Goal: Information Seeking & Learning: Learn about a topic

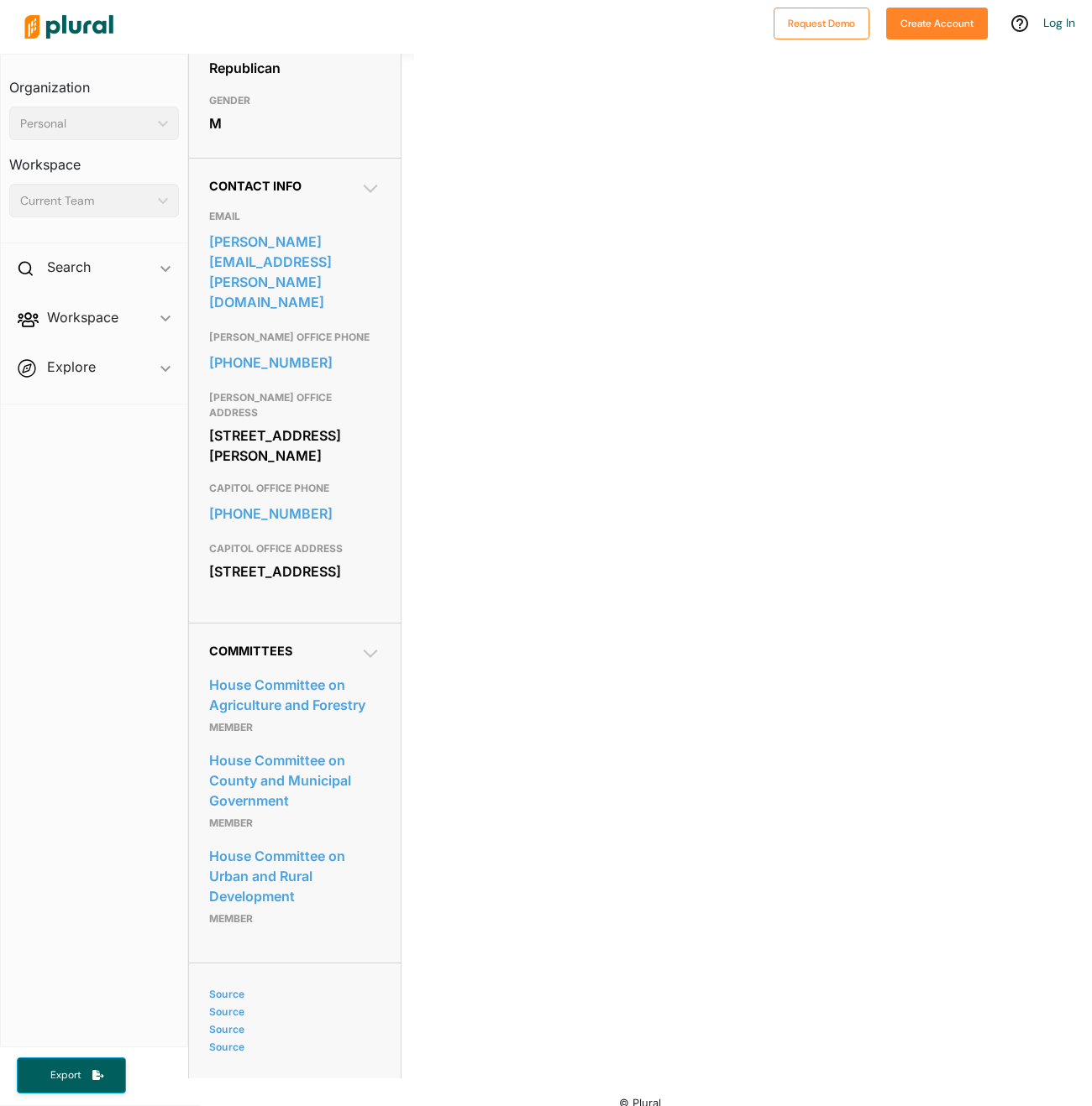
scroll to position [433, 0]
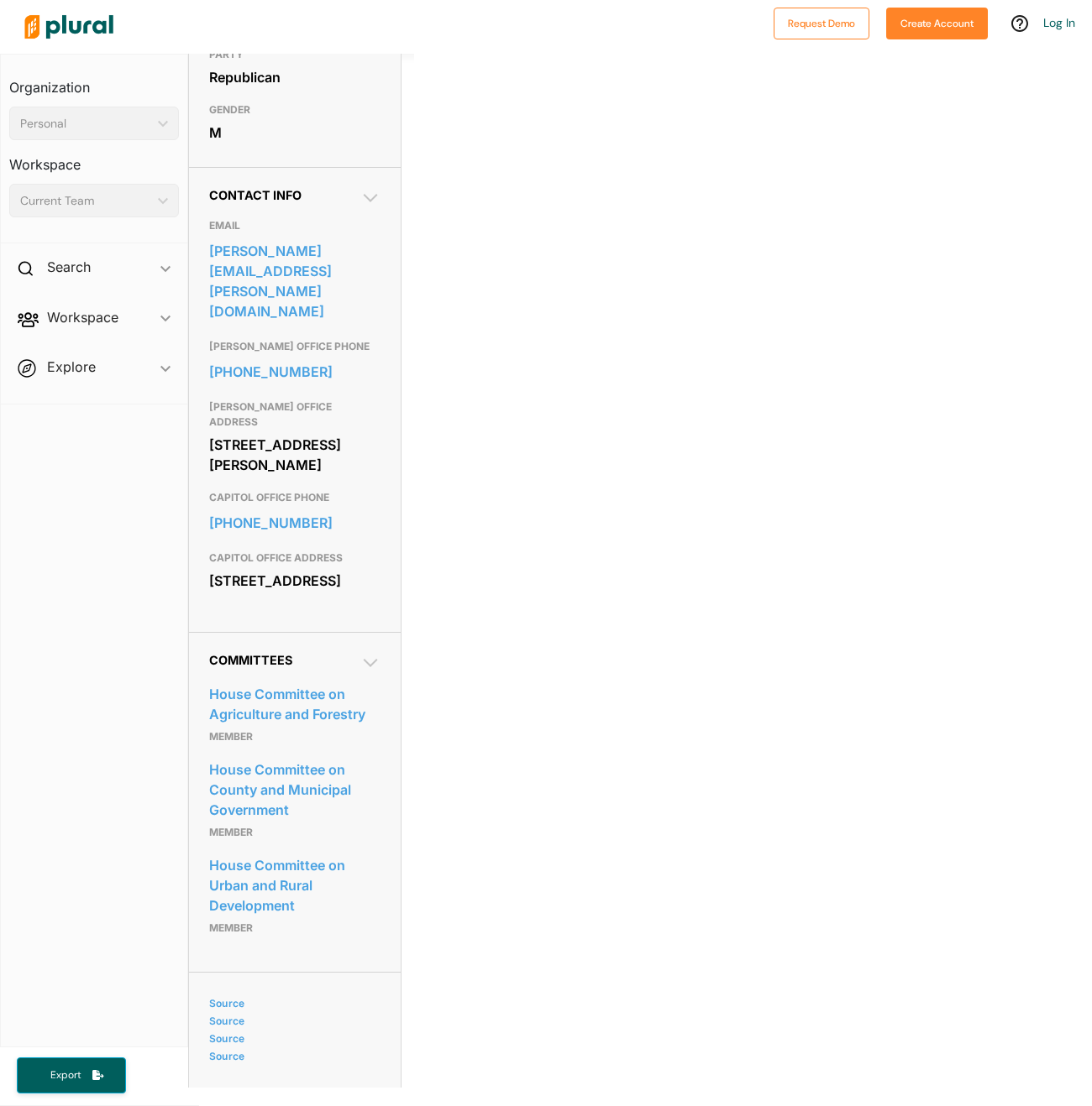
scroll to position [433, 0]
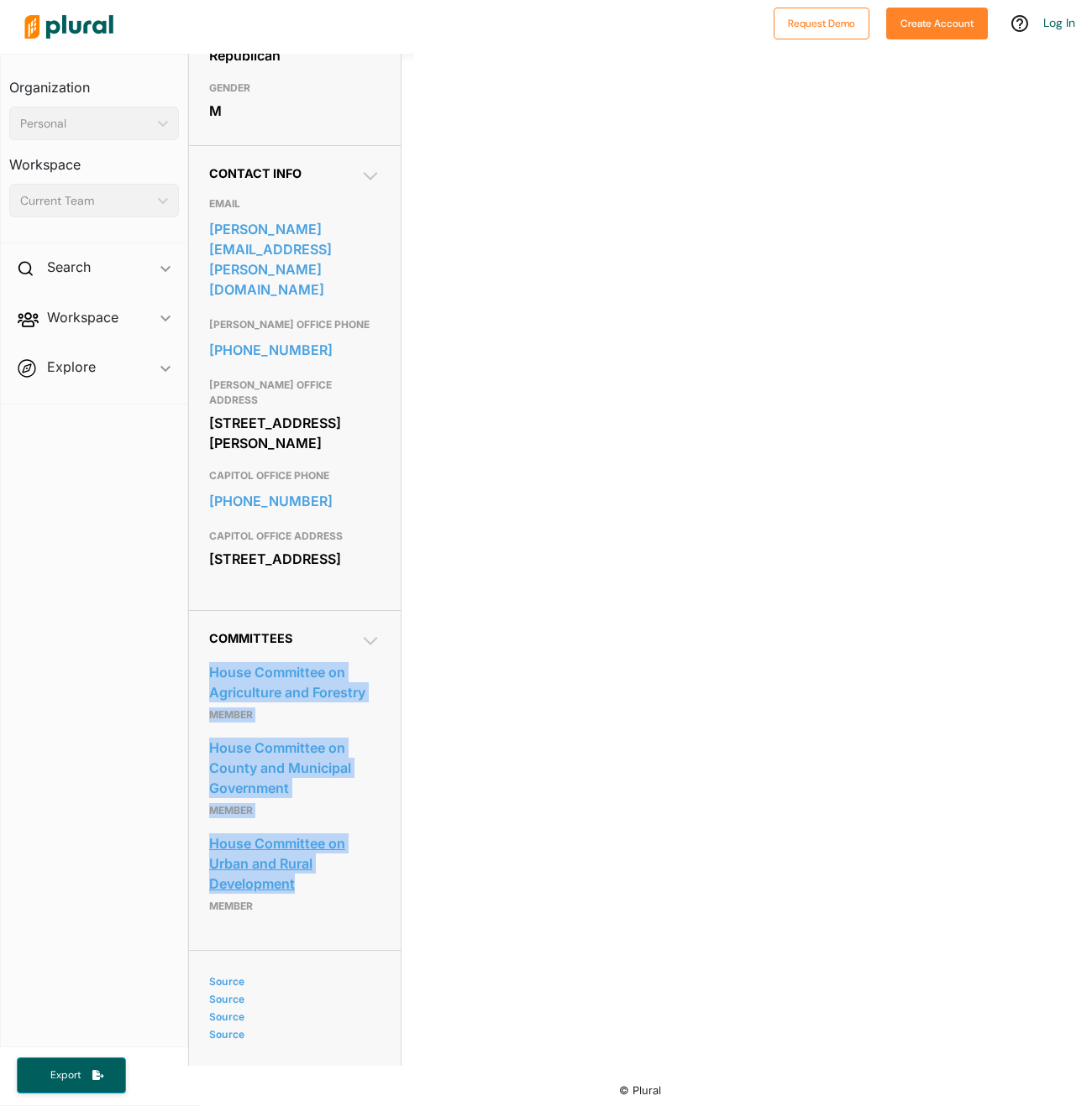
drag, startPoint x: 200, startPoint y: 663, endPoint x: 350, endPoint y: 888, distance: 270.4
click at [350, 888] on div "Committees House Committee on Agriculture and Forestry Member House Committee o…" at bounding box center [295, 780] width 212 height 340
copy div "House Committee on Agriculture and Forestry Member House Committee on County an…"
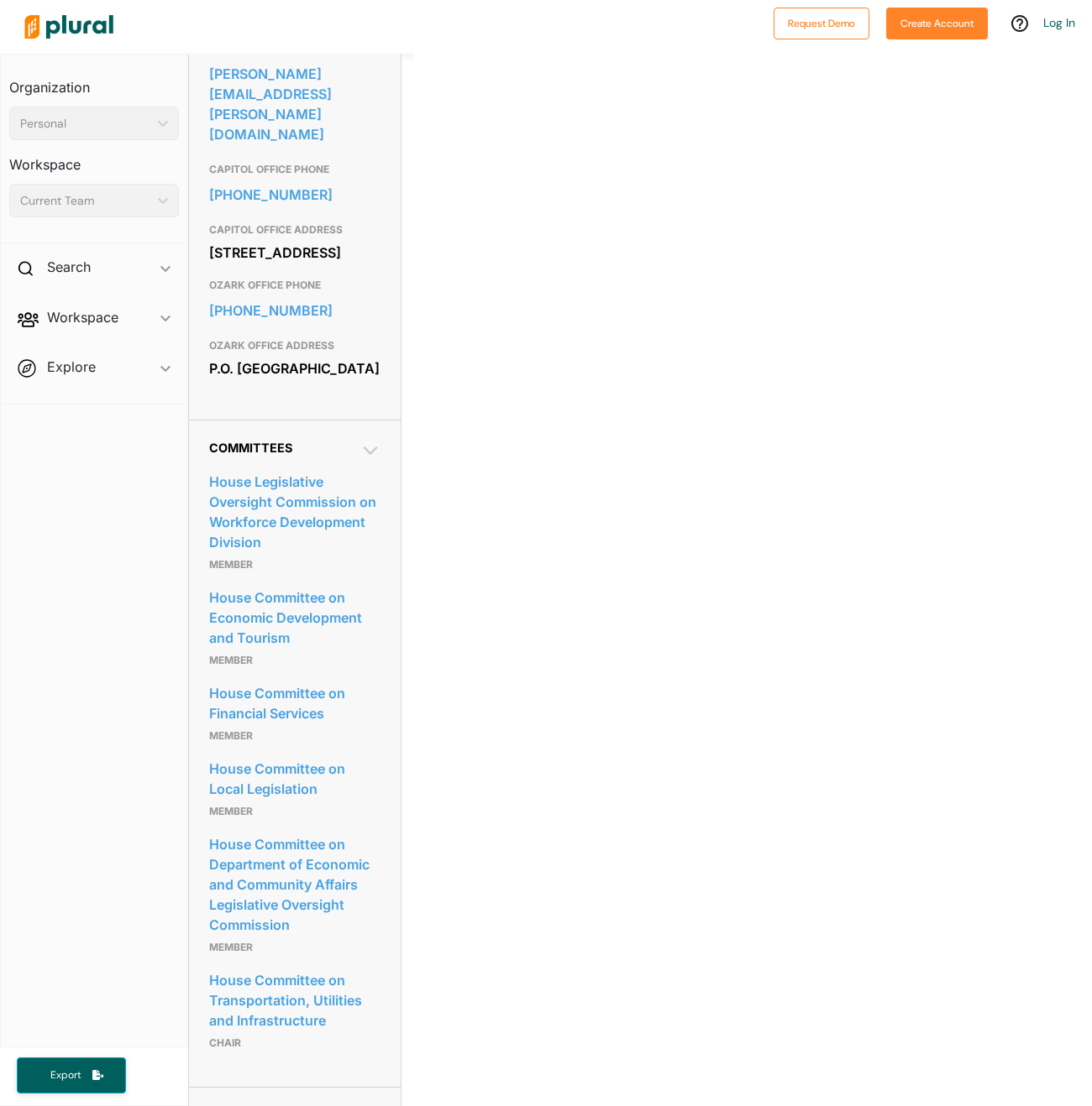
scroll to position [830, 0]
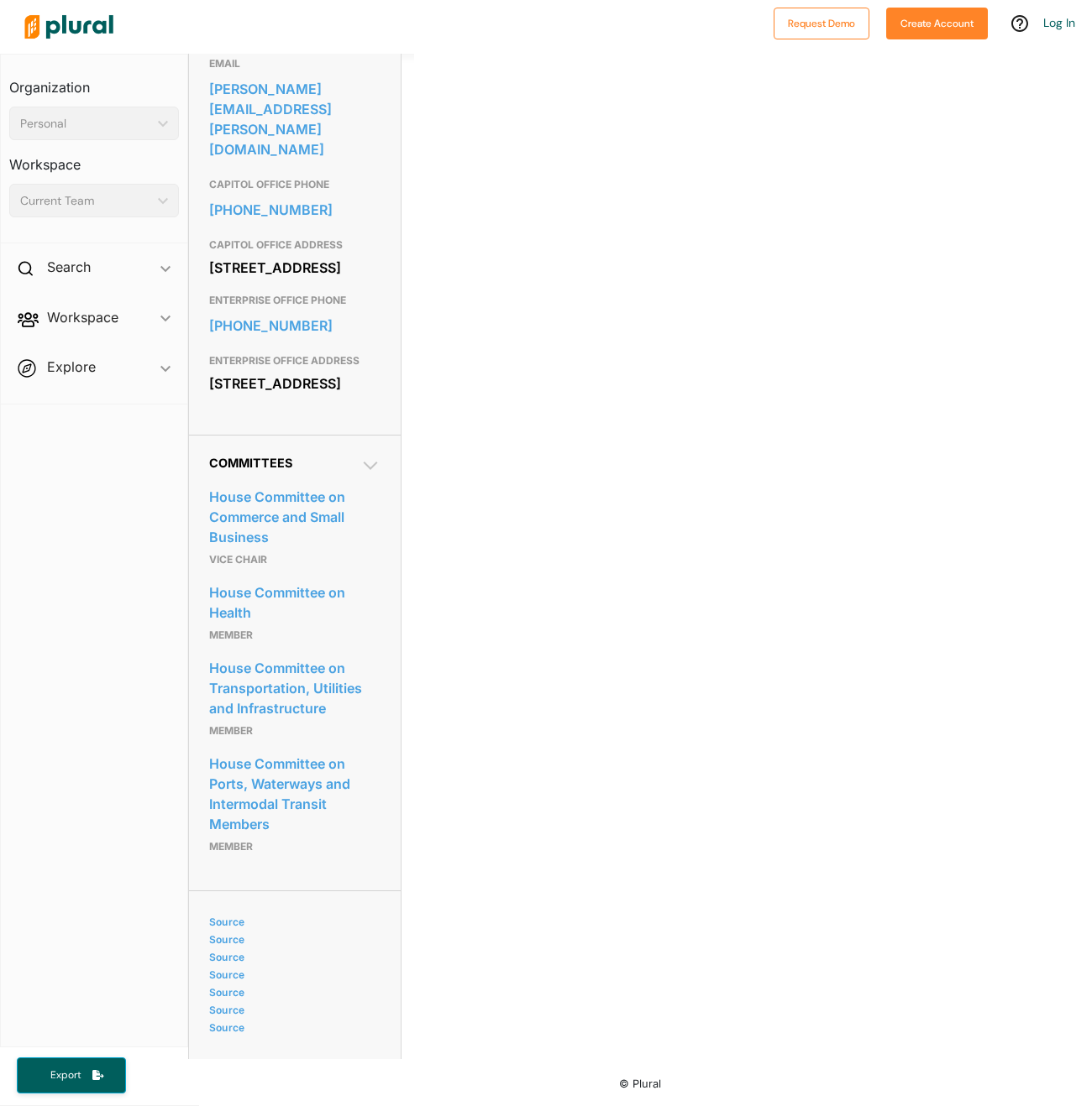
scroll to position [601, 0]
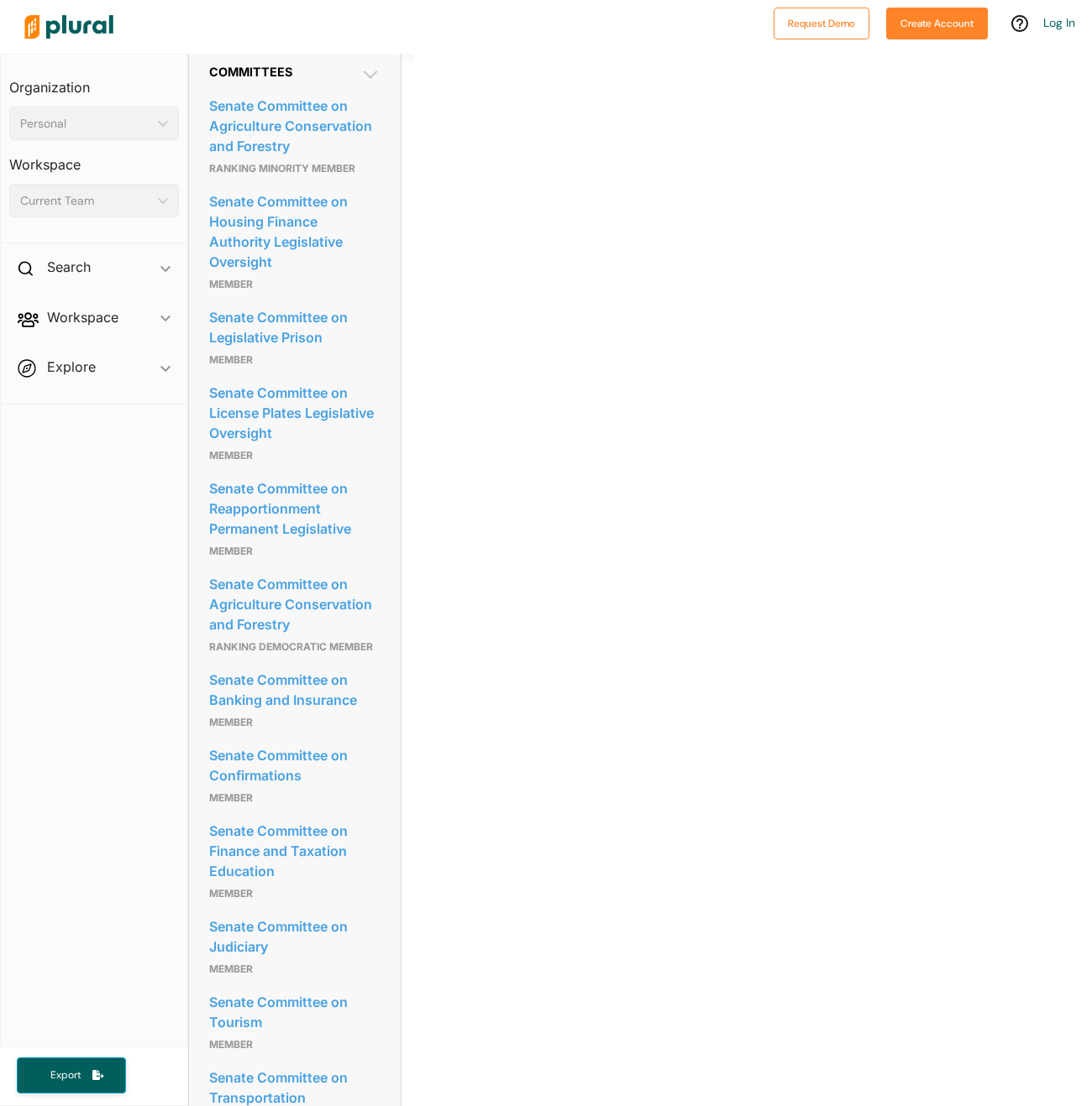
scroll to position [839, 0]
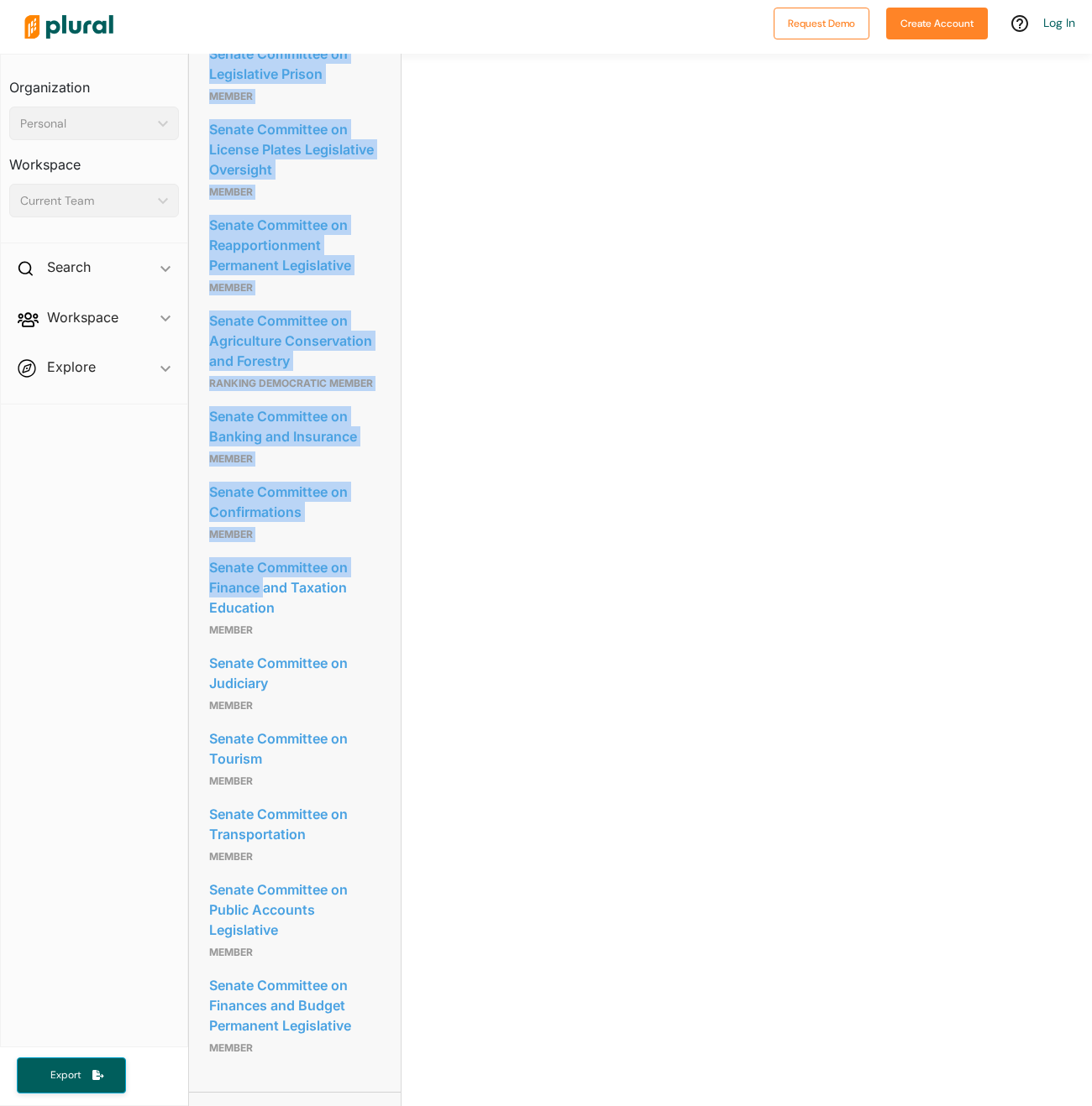
scroll to position [1302, 0]
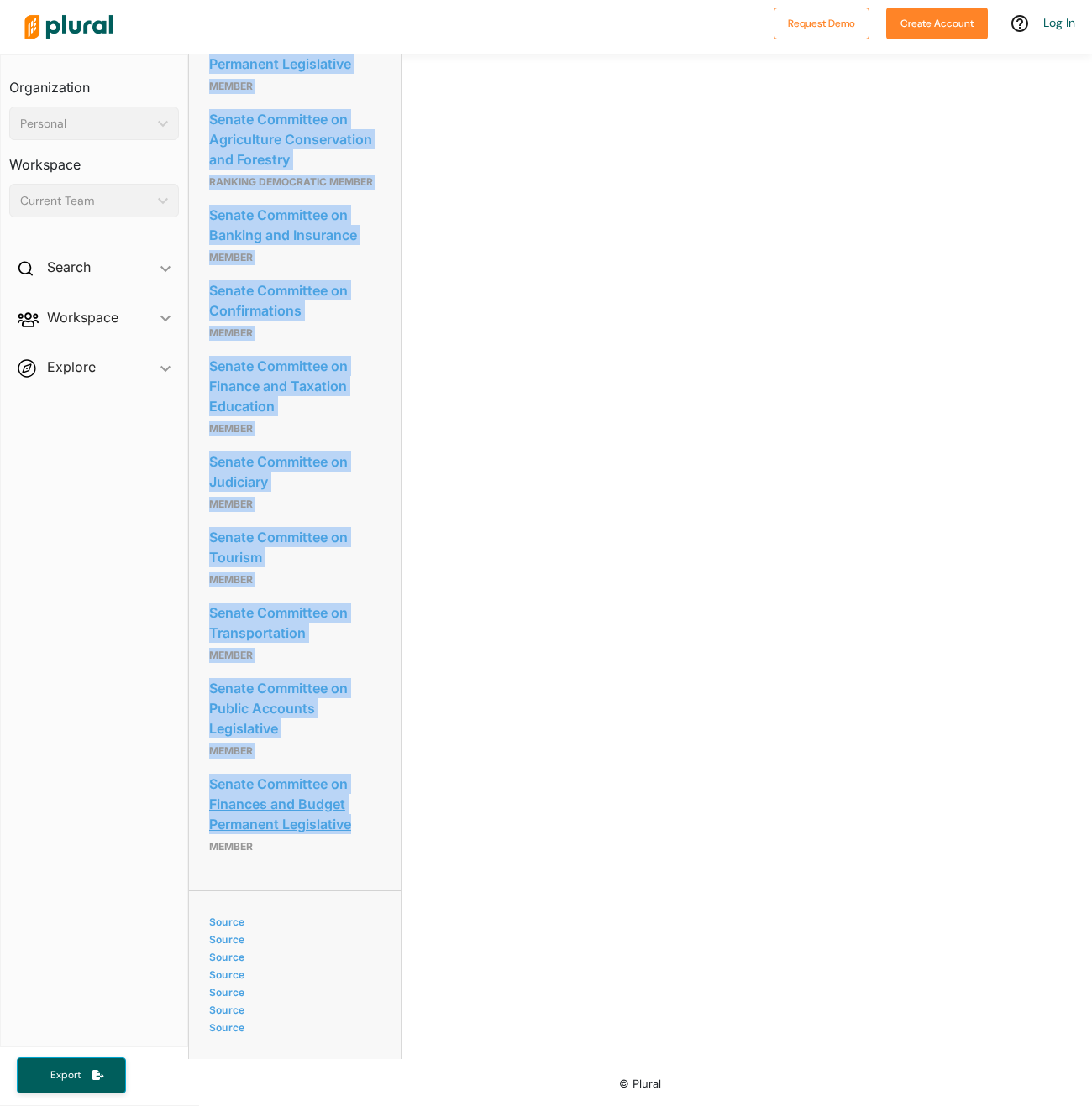
drag, startPoint x: 203, startPoint y: 263, endPoint x: 354, endPoint y: 827, distance: 583.9
click at [354, 827] on div "Committees Senate Committee on Agriculture Conservation and Forestry Ranking Mi…" at bounding box center [295, 234] width 212 height 1312
copy div "Senate Committee on Agriculture Conservation and Forestry Ranking Minority Memb…"
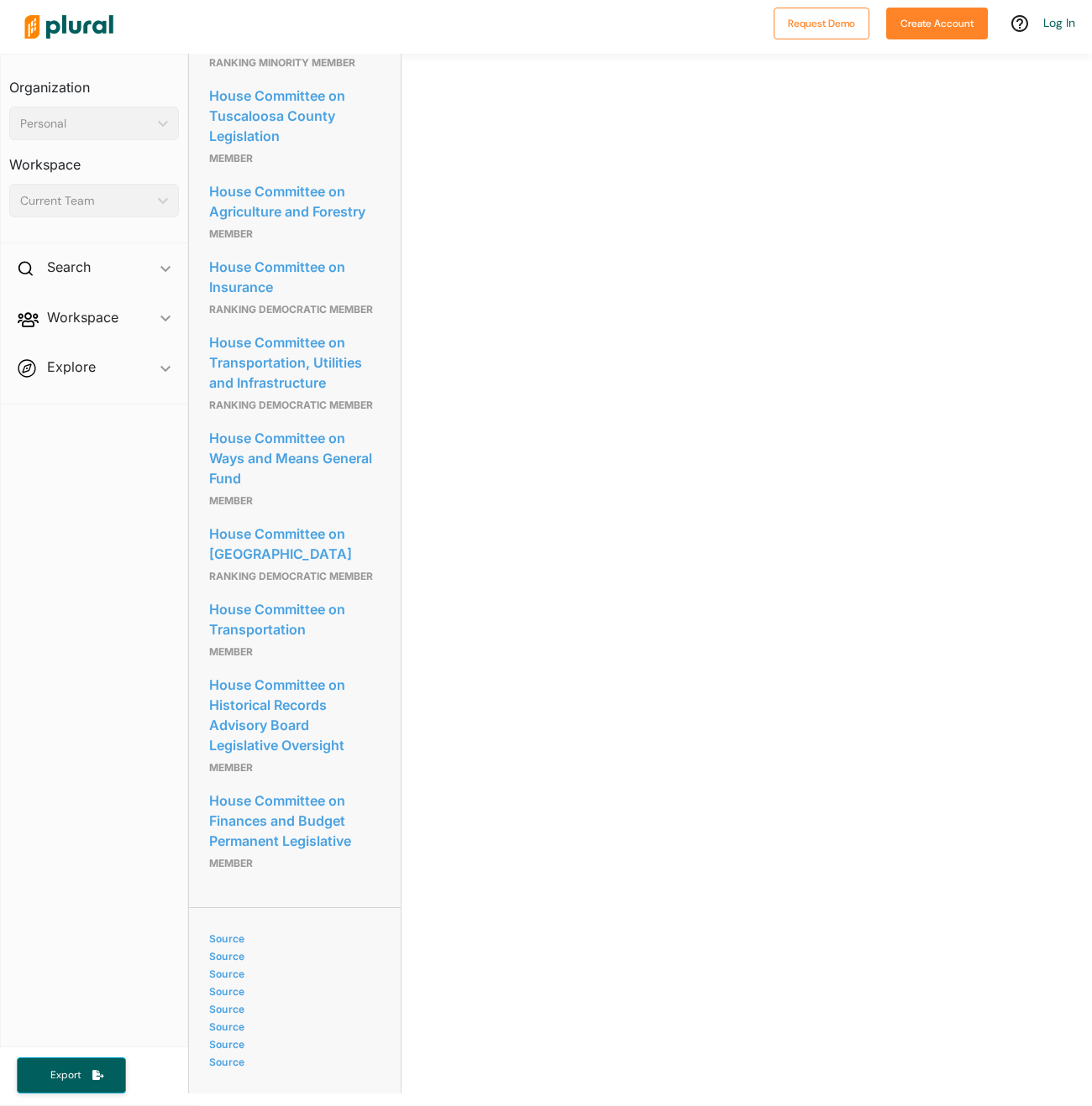
scroll to position [1145, 0]
